Goal: Find specific page/section: Find specific page/section

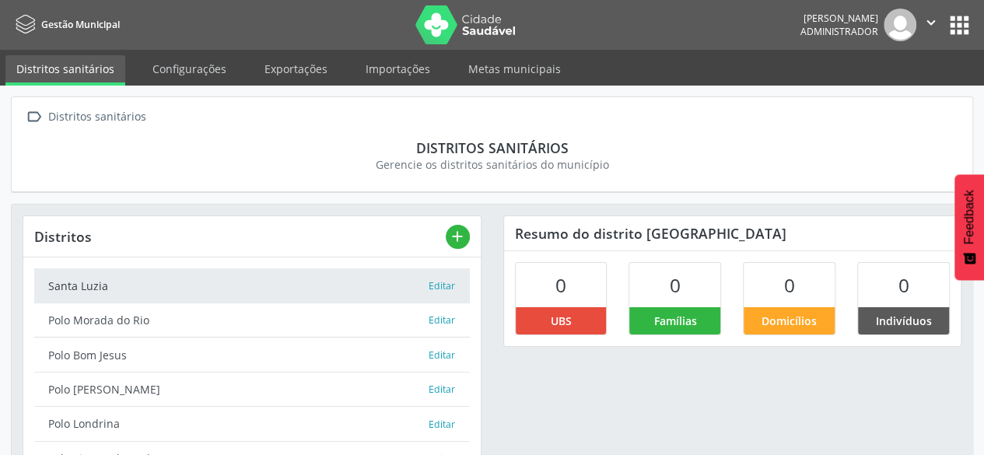
click at [962, 27] on button "apps" at bounding box center [959, 25] width 27 height 27
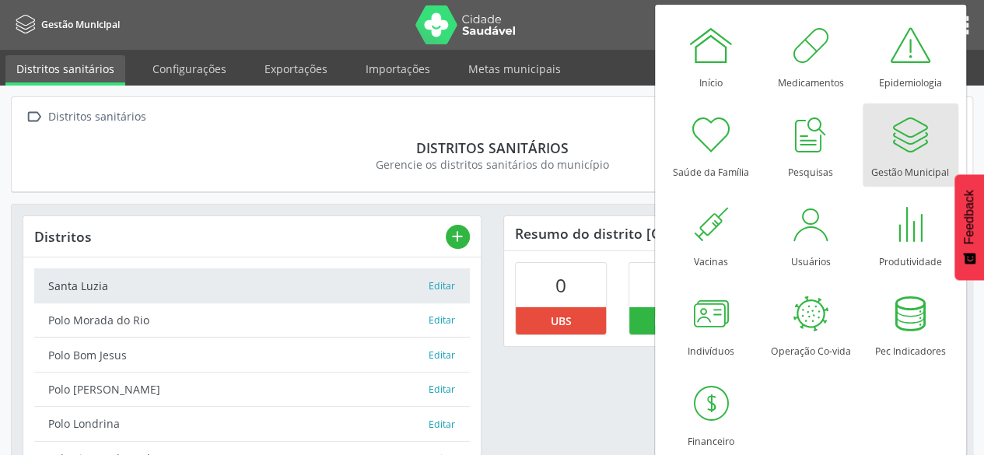
click at [913, 142] on div at bounding box center [910, 134] width 47 height 47
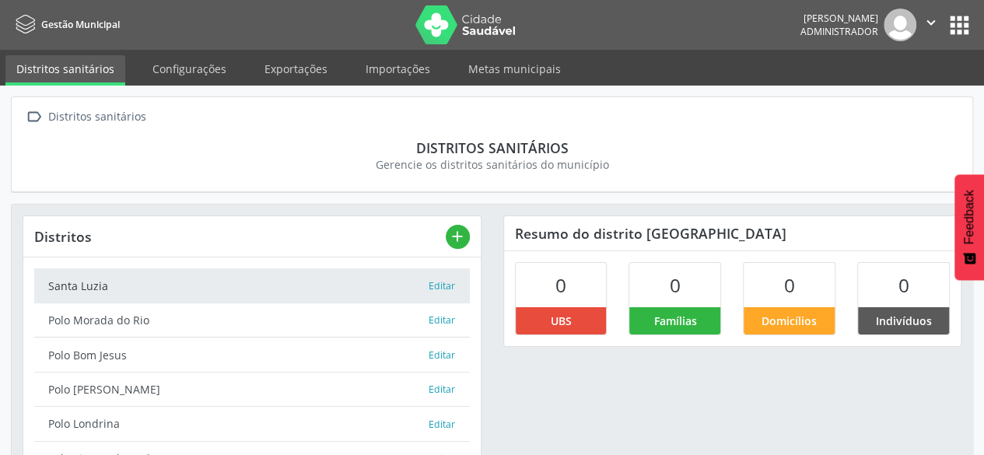
click at [951, 26] on button "apps" at bounding box center [959, 25] width 27 height 27
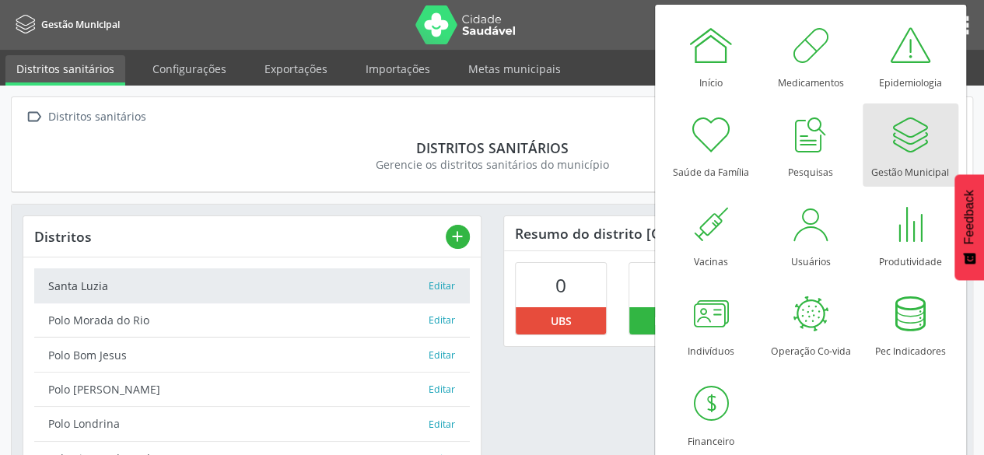
click at [877, 152] on link "Gestão Municipal" at bounding box center [911, 144] width 96 height 83
click at [320, 72] on link "Exportações" at bounding box center [296, 68] width 85 height 27
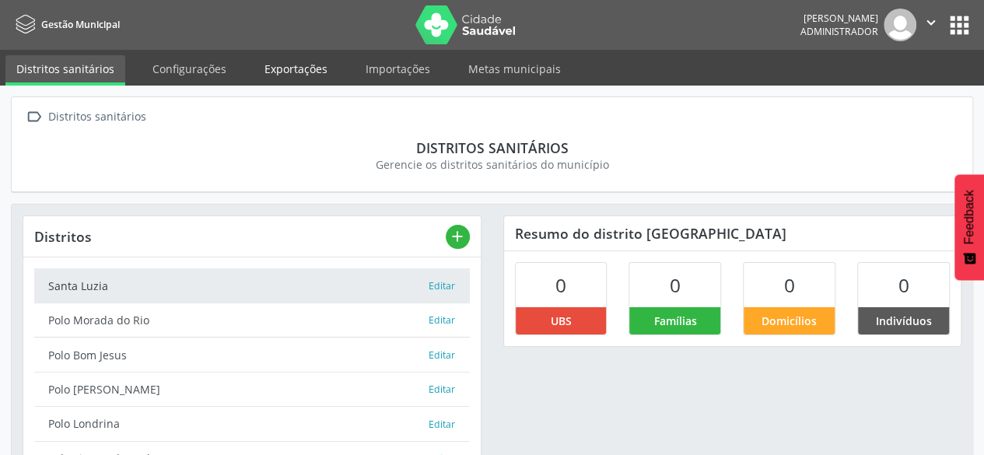
click at [303, 62] on link "Exportações" at bounding box center [296, 68] width 85 height 27
